Goal: Communication & Community: Share content

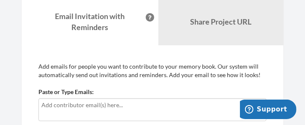
scroll to position [85, 0]
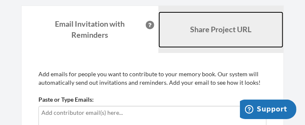
click at [220, 26] on b "Share Project URL" at bounding box center [221, 29] width 61 height 9
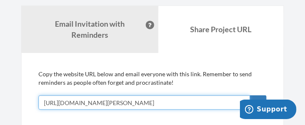
click at [228, 102] on input "[URL][DOMAIN_NAME][PERSON_NAME]" at bounding box center [144, 102] width 212 height 14
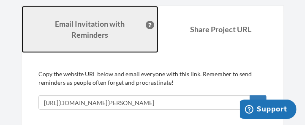
click at [85, 27] on strong "Email Invitation with Reminders" at bounding box center [90, 29] width 70 height 20
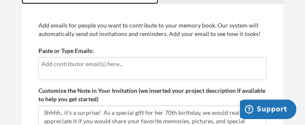
scroll to position [141, 0]
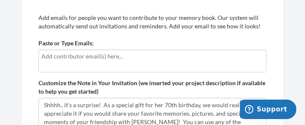
click at [50, 56] on input "text" at bounding box center [152, 56] width 222 height 9
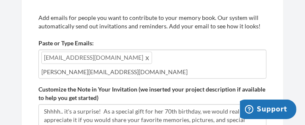
click at [138, 72] on input "[PERSON_NAME][EMAIL_ADDRESS][DOMAIN_NAME]" at bounding box center [152, 71] width 222 height 9
click at [155, 57] on div "mincorea@gmail.com bob@family-ford.info" at bounding box center [152, 63] width 228 height 29
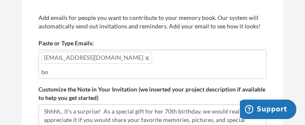
type input "b"
type input "[PERSON_NAME][EMAIL_ADDRESS][DOMAIN_NAME]"
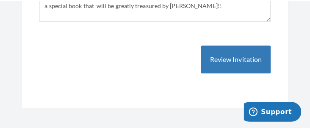
scroll to position [282, 0]
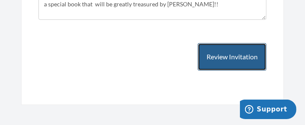
click at [225, 60] on button "Review Invitation" at bounding box center [232, 56] width 69 height 27
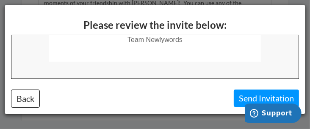
scroll to position [331, 0]
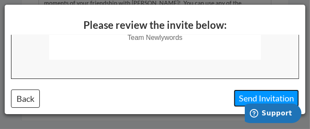
click at [254, 96] on button "Send Invitation" at bounding box center [265, 97] width 65 height 17
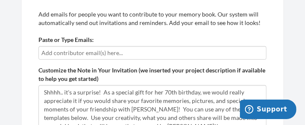
scroll to position [225, 0]
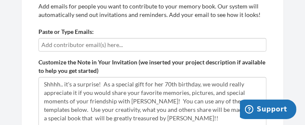
click at [54, 43] on input "text" at bounding box center [152, 44] width 222 height 9
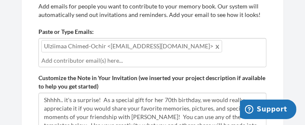
click at [232, 50] on div "Ulziimaa Chimed-Ochir <ulziimaa@gmail.com>" at bounding box center [152, 52] width 228 height 29
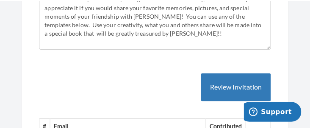
scroll to position [394, 0]
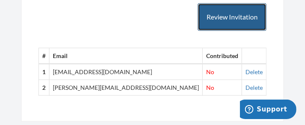
click at [229, 18] on button "Review Invitation" at bounding box center [232, 16] width 69 height 27
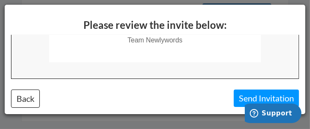
scroll to position [331, 0]
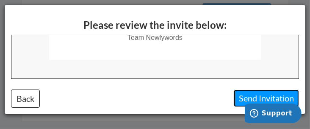
click at [265, 93] on button "Send Invitation" at bounding box center [265, 97] width 65 height 17
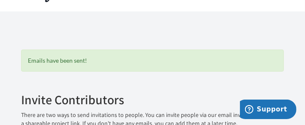
scroll to position [0, 0]
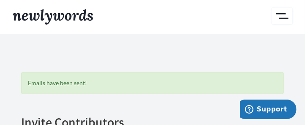
click at [281, 14] on button "Main" at bounding box center [282, 16] width 20 height 16
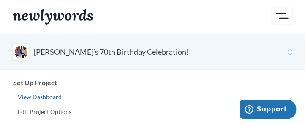
scroll to position [28, 0]
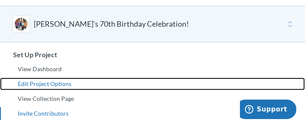
click at [44, 82] on link "Edit Project Options" at bounding box center [152, 83] width 305 height 13
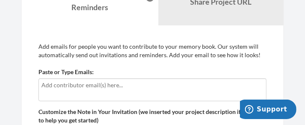
scroll to position [129, 0]
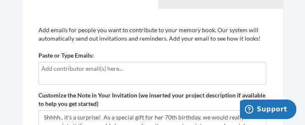
click at [43, 66] on input "text" at bounding box center [152, 68] width 222 height 9
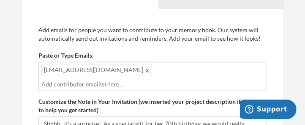
click at [136, 69] on div "[EMAIL_ADDRESS][DOMAIN_NAME]" at bounding box center [152, 76] width 228 height 29
click at [129, 71] on div "[EMAIL_ADDRESS][DOMAIN_NAME]" at bounding box center [152, 76] width 228 height 29
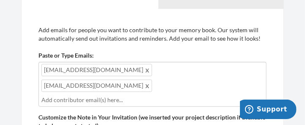
click at [198, 71] on div "[EMAIL_ADDRESS][DOMAIN_NAME] [EMAIL_ADDRESS][DOMAIN_NAME]" at bounding box center [152, 84] width 228 height 45
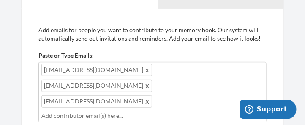
click at [49, 111] on input "text" at bounding box center [152, 115] width 222 height 9
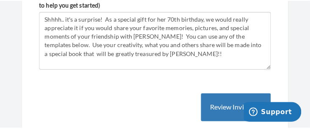
scroll to position [269, 0]
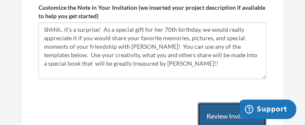
click at [211, 102] on button "Review Invitation" at bounding box center [232, 115] width 69 height 27
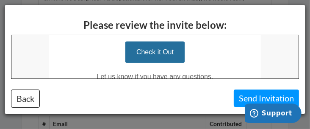
scroll to position [282, 0]
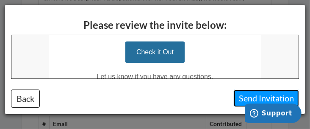
click at [264, 95] on button "Send Invitation" at bounding box center [265, 97] width 65 height 17
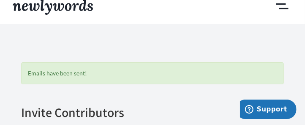
scroll to position [0, 0]
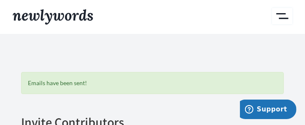
click at [282, 16] on button "Main" at bounding box center [282, 16] width 20 height 16
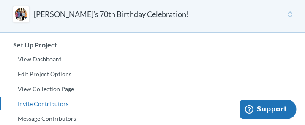
scroll to position [56, 0]
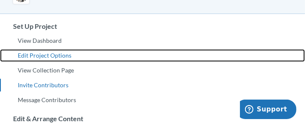
click at [46, 54] on link "Edit Project Options" at bounding box center [152, 55] width 305 height 13
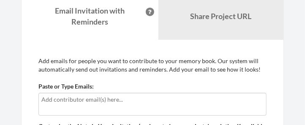
scroll to position [141, 0]
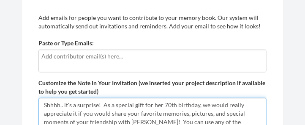
click at [159, 104] on textarea "Shhhh.. it's a surprise! As a special gift for her 70th birthday, we would real…" at bounding box center [152, 126] width 228 height 57
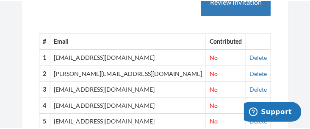
scroll to position [310, 0]
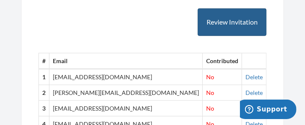
type textarea "Shhhh.. it's a surprise! As a special gift for Marleen's 70th birthday, we woul…"
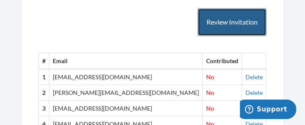
click at [223, 23] on button "Review Invitation" at bounding box center [232, 21] width 69 height 27
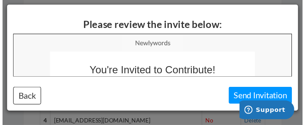
scroll to position [0, 0]
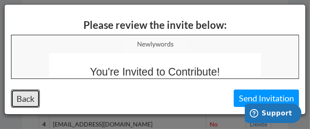
click at [27, 98] on button "Back" at bounding box center [25, 98] width 29 height 18
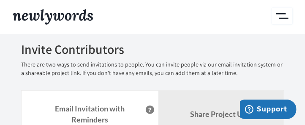
click at [283, 16] on button "Main" at bounding box center [282, 16] width 20 height 16
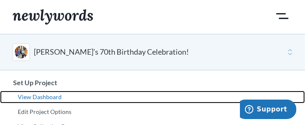
click at [46, 96] on link "View Dashboard" at bounding box center [152, 97] width 305 height 13
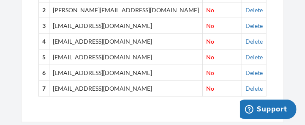
scroll to position [395, 0]
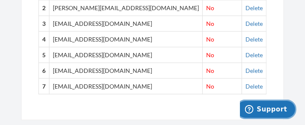
click at [268, 108] on span "Support" at bounding box center [272, 109] width 30 height 8
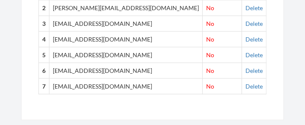
scroll to position [0, 0]
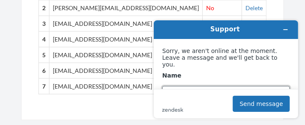
click at [165, 85] on input "Name" at bounding box center [226, 93] width 128 height 17
type input "I sent a contribution request email to myself but never received anything. Can …"
click at [233, 95] on button "Send message" at bounding box center [261, 103] width 57 height 16
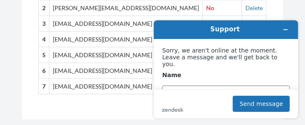
scroll to position [66, 0]
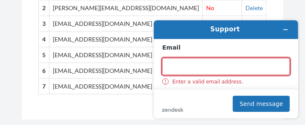
click at [176, 62] on input "Email" at bounding box center [226, 66] width 128 height 17
click at [260, 78] on div "Email Enter a valid email address." at bounding box center [226, 63] width 128 height 41
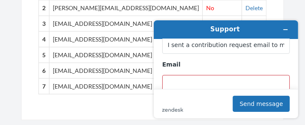
scroll to position [56, 0]
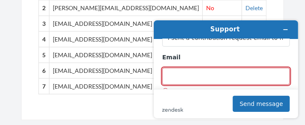
click at [174, 71] on input "Email" at bounding box center [226, 75] width 128 height 17
type input "[PERSON_NAME][EMAIL_ADDRESS][DOMAIN_NAME]"
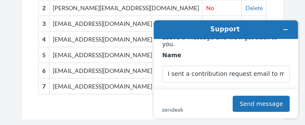
scroll to position [28, 0]
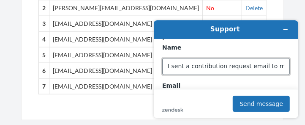
click at [247, 63] on input "I sent a contribution request email to myself but never received anything. Can …" at bounding box center [226, 66] width 128 height 17
drag, startPoint x: 166, startPoint y: 62, endPoint x: 286, endPoint y: 55, distance: 120.3
click at [286, 58] on input "I sent a contribution request email to myself but never received anything. Can …" at bounding box center [226, 66] width 128 height 17
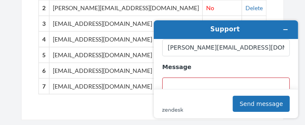
scroll to position [113, 0]
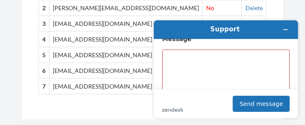
type input "Bob Ford"
click at [170, 49] on textarea "Message" at bounding box center [226, 72] width 128 height 47
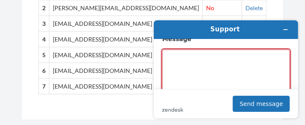
paste textarea "I sent a contribution request email to myself but never received anything. Can …"
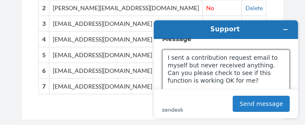
type textarea "I sent a contribution request email to myself but never received anything. Can …"
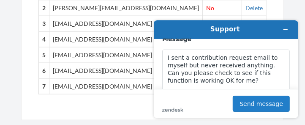
click at [261, 109] on button "Send message" at bounding box center [261, 103] width 57 height 16
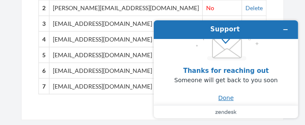
click at [224, 101] on button "Done" at bounding box center [226, 97] width 16 height 16
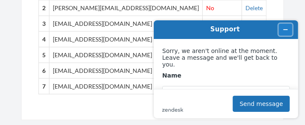
click at [289, 27] on button "Minimize widget" at bounding box center [286, 29] width 14 height 12
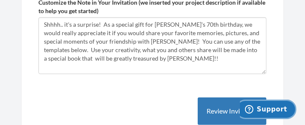
scroll to position [197, 0]
